Goal: Find specific page/section: Find specific page/section

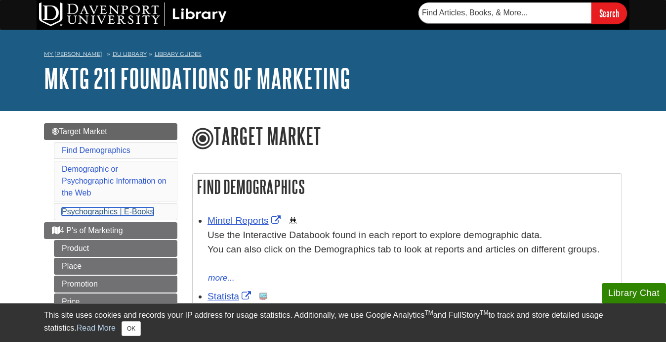
click at [137, 210] on link "Psychographics | E-Books" at bounding box center [108, 211] width 92 height 8
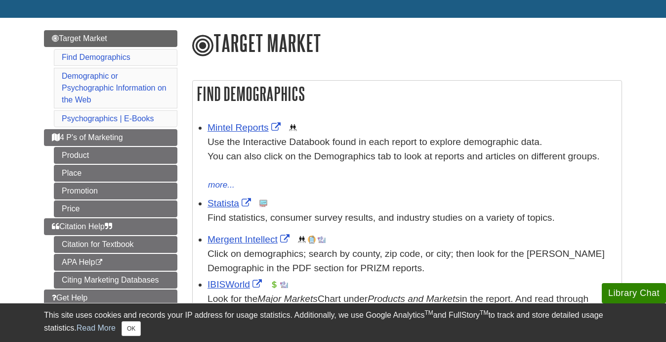
scroll to position [100, 0]
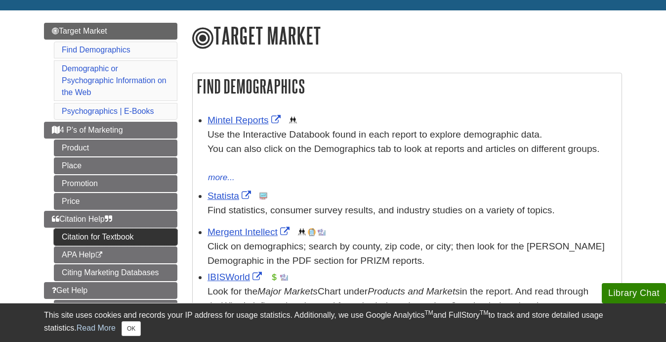
click at [120, 235] on link "Citation for Textbook" at bounding box center [116, 236] width 124 height 17
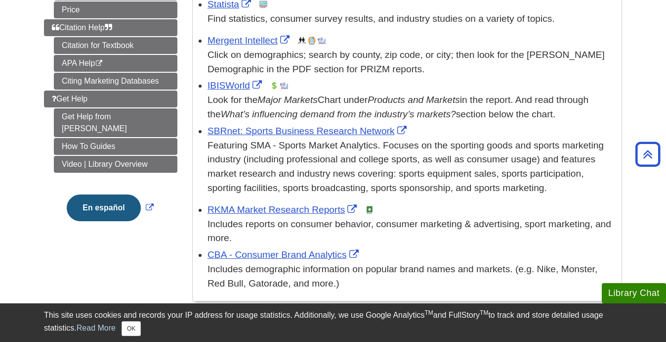
scroll to position [302, 0]
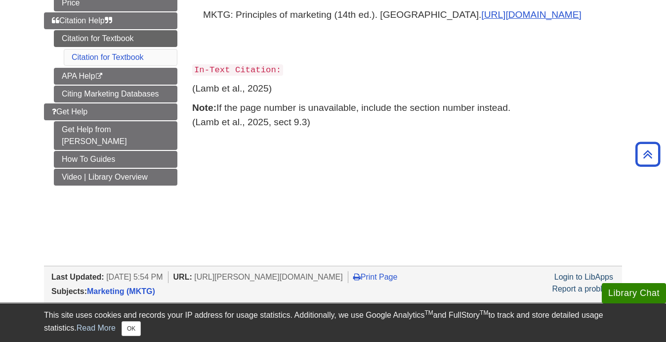
scroll to position [217, 0]
